Goal: Task Accomplishment & Management: Manage account settings

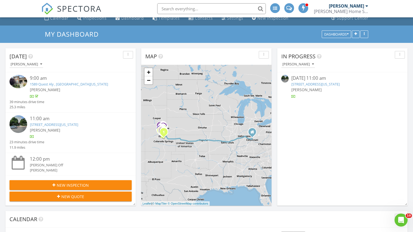
scroll to position [5, 0]
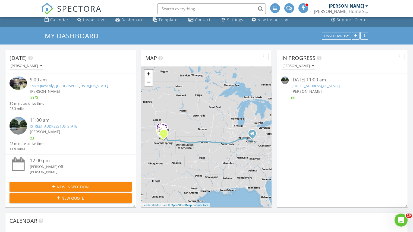
click at [60, 129] on span "[PERSON_NAME]" at bounding box center [45, 131] width 30 height 5
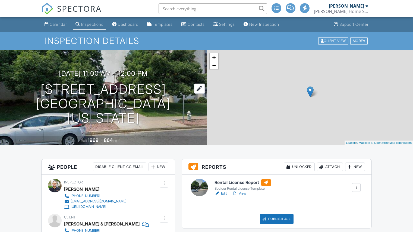
click at [68, 95] on h1 "805 29th St 151 Boulder, Colorado 80303" at bounding box center [103, 103] width 189 height 43
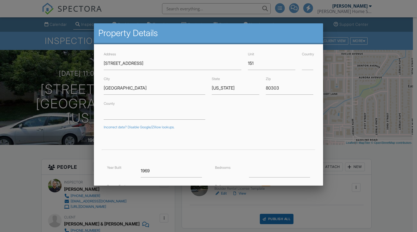
click at [0, 145] on div at bounding box center [208, 118] width 417 height 290
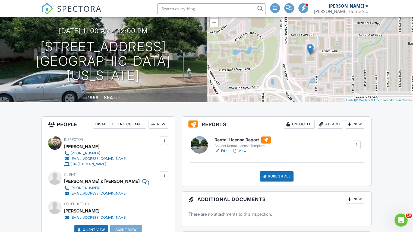
click at [72, 180] on div "Wilfred & Lisa Cassidy" at bounding box center [101, 181] width 75 height 8
copy div "Wilfred & Lisa Cassidy"
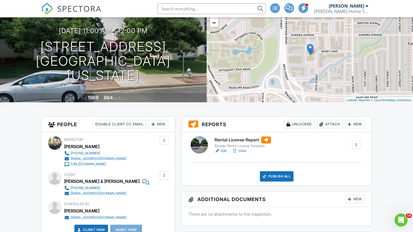
click at [334, 125] on div "Attach" at bounding box center [330, 124] width 26 height 9
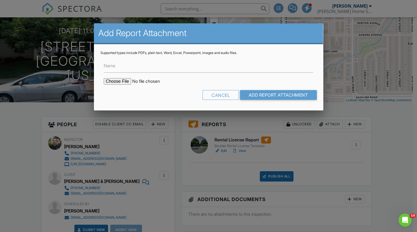
click at [116, 79] on input "file" at bounding box center [150, 81] width 92 height 7
type input "C:\fakepath\805 29th St 151_COMPLIANT.pdf"
click at [129, 64] on input "Name" at bounding box center [209, 65] width 210 height 13
type input "Rental License Form_COMPLIANT"
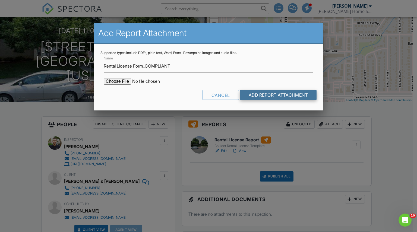
click at [254, 95] on input "Add Report Attachment" at bounding box center [278, 95] width 77 height 10
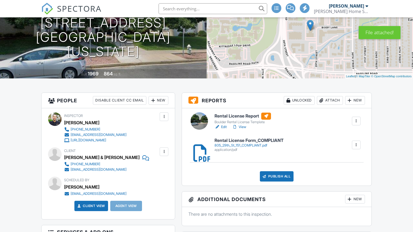
click at [233, 122] on div "Boulder Rental License Template" at bounding box center [242, 122] width 56 height 4
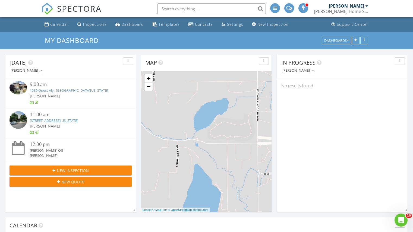
scroll to position [3, 3]
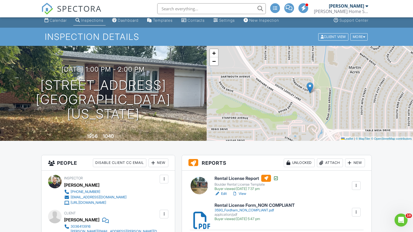
scroll to position [6, 0]
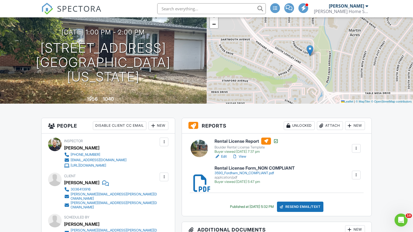
scroll to position [42, 0]
